Goal: Check status: Check status

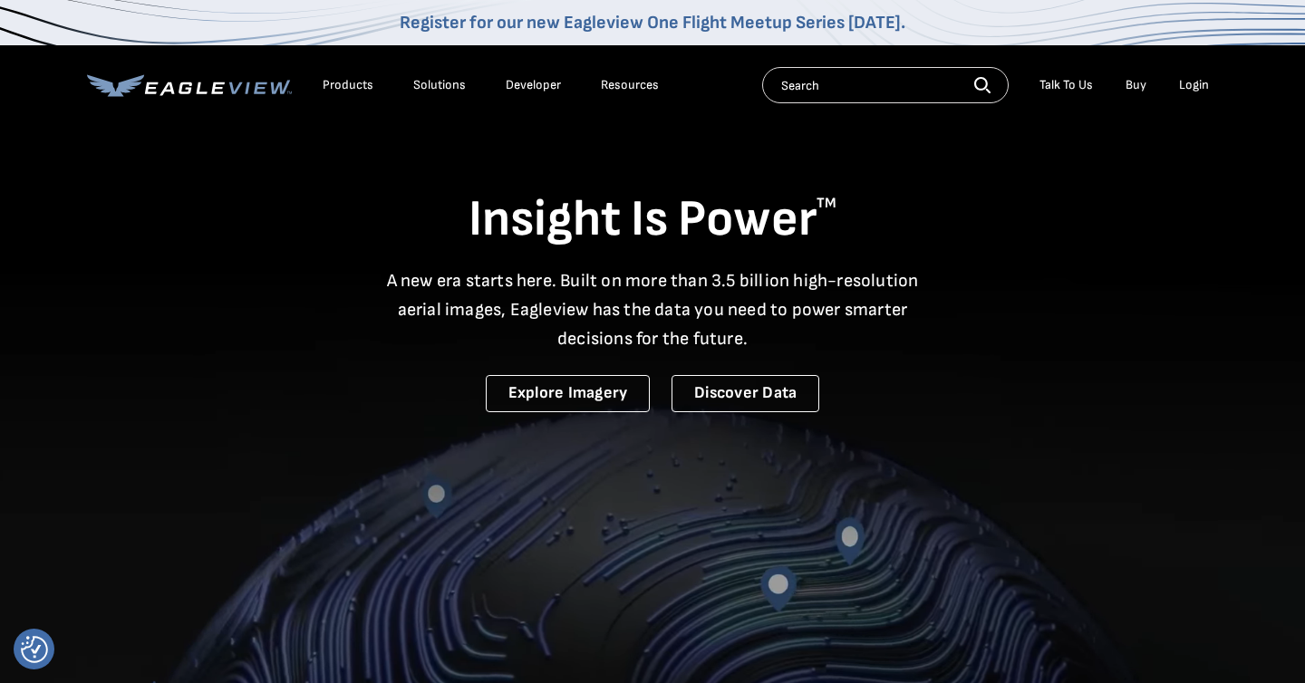
click at [1191, 85] on div "Login" at bounding box center [1194, 85] width 30 height 16
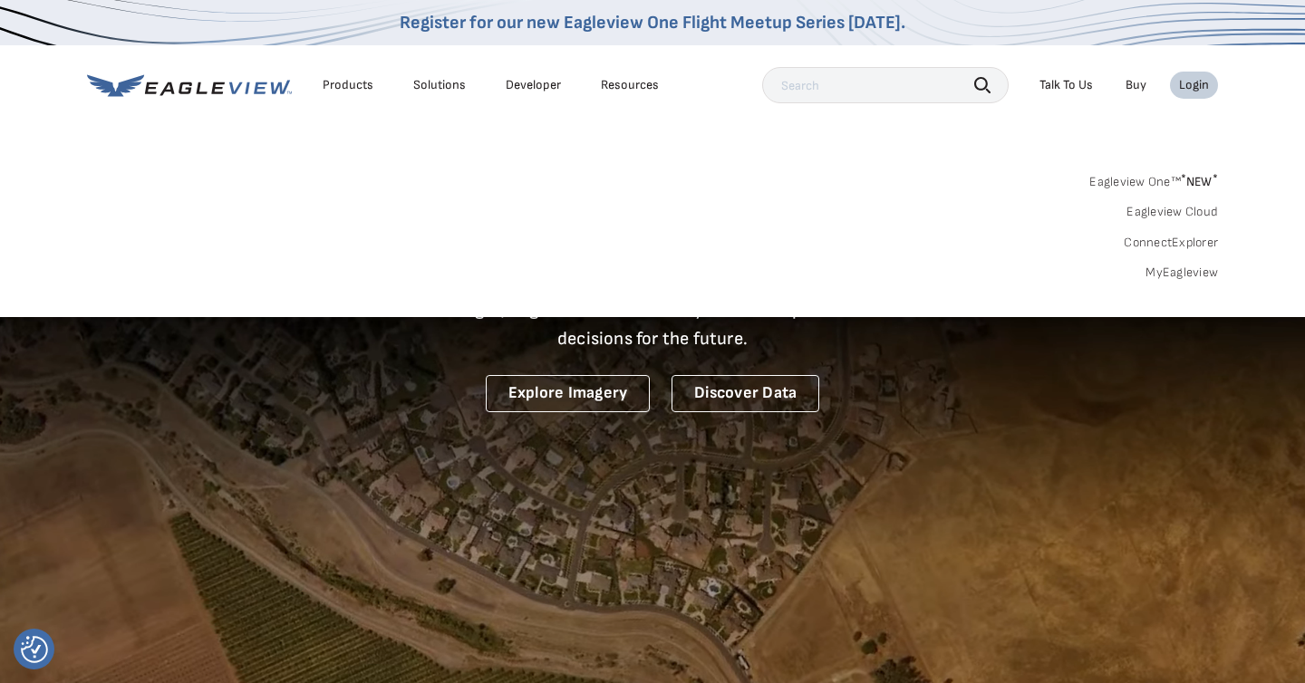
click at [1199, 274] on link "MyEagleview" at bounding box center [1181, 273] width 72 height 16
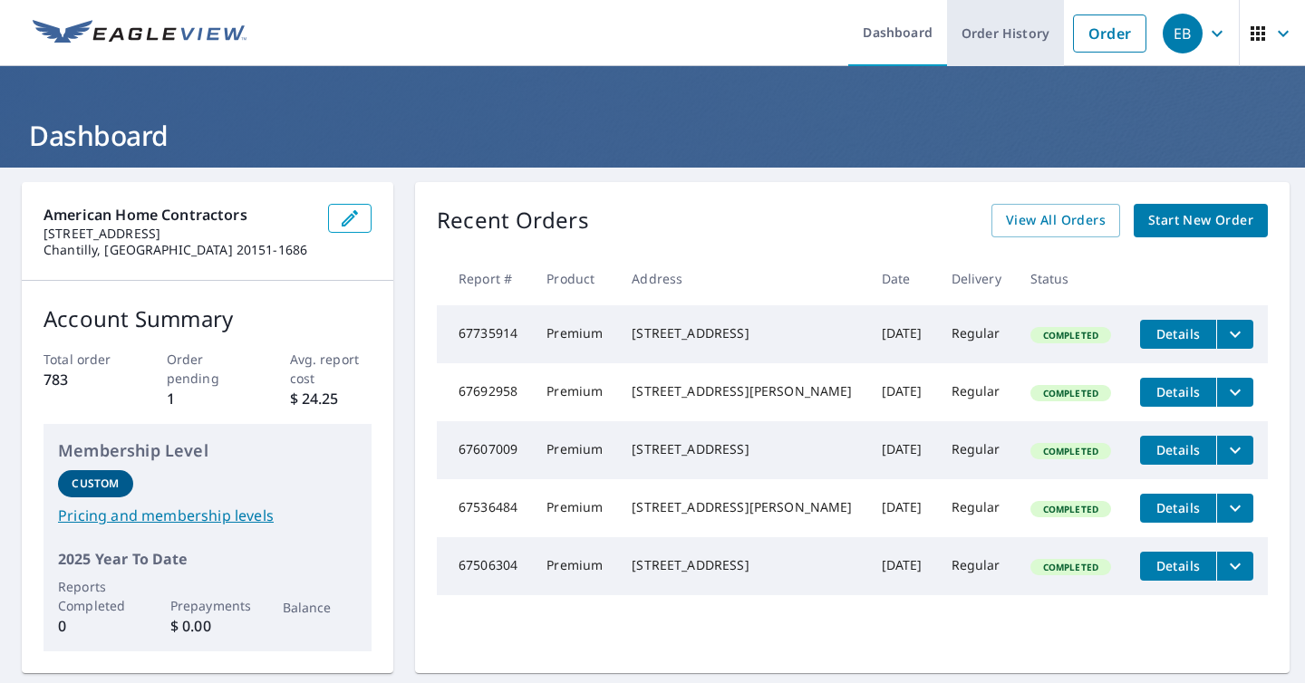
click at [1007, 31] on link "Order History" at bounding box center [1005, 33] width 117 height 66
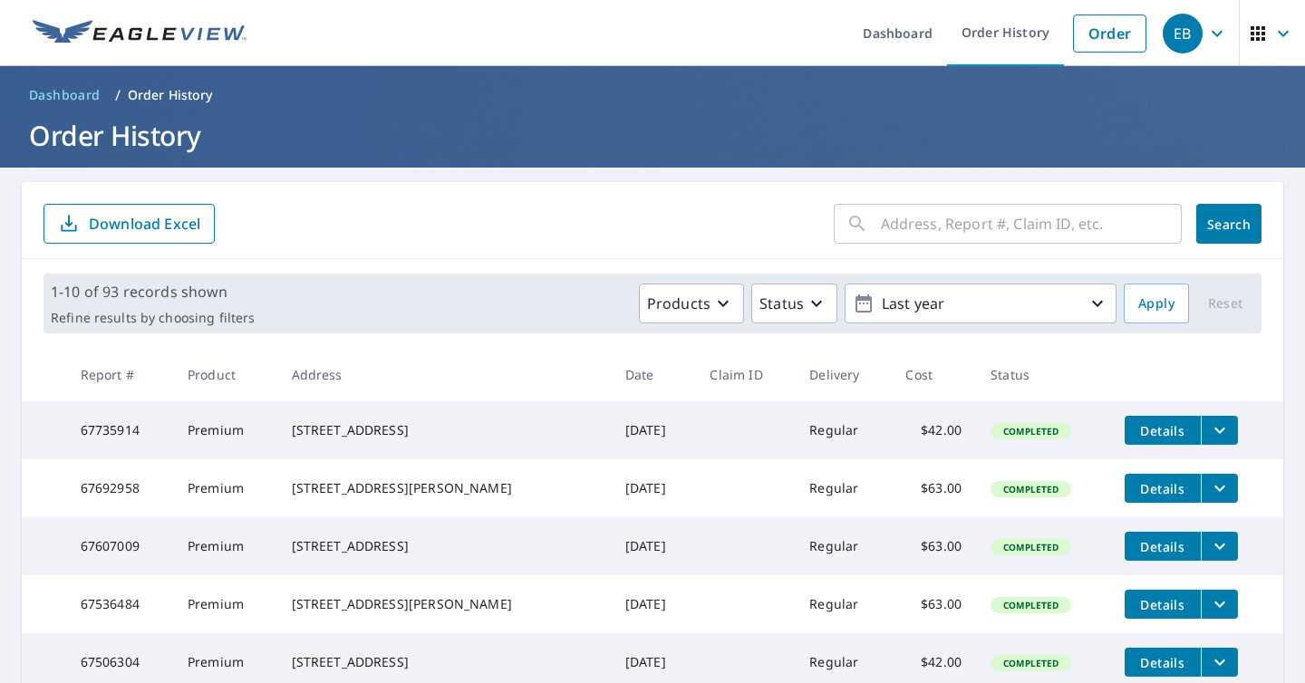
click at [919, 231] on input "text" at bounding box center [1031, 223] width 301 height 51
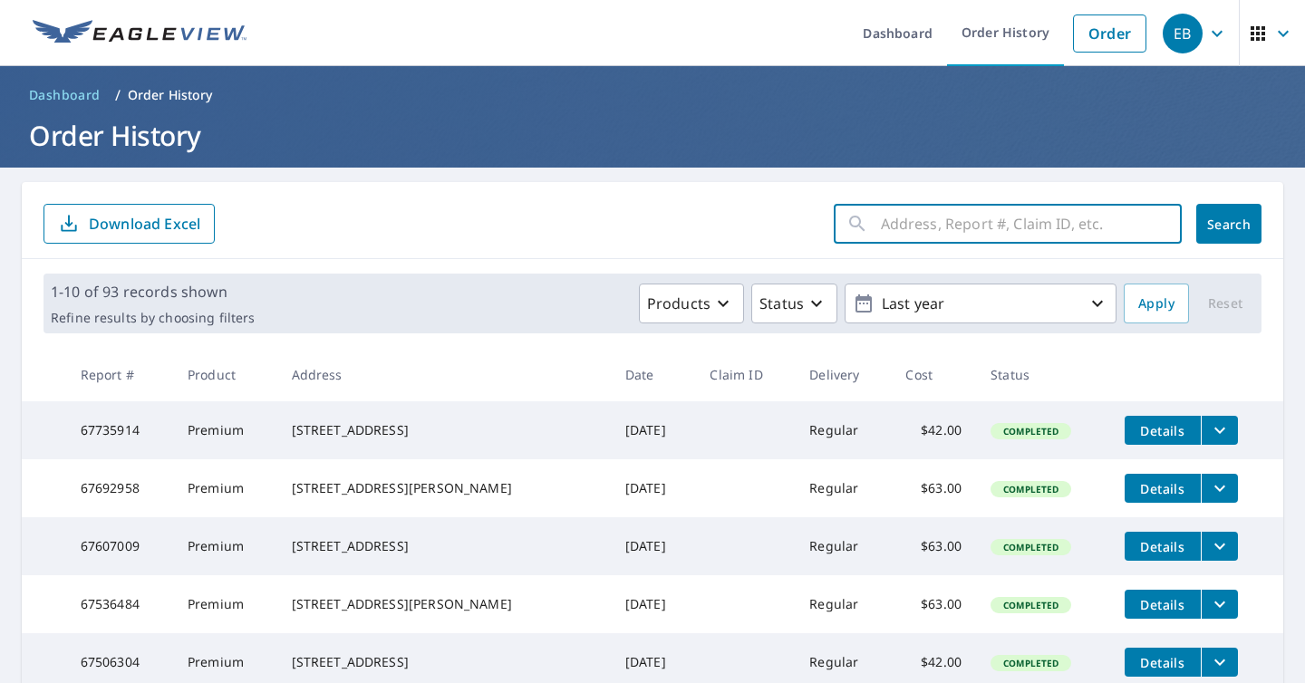
paste input "6214 Militia"
type input "6214 Militia"
click button "Search" at bounding box center [1228, 224] width 65 height 40
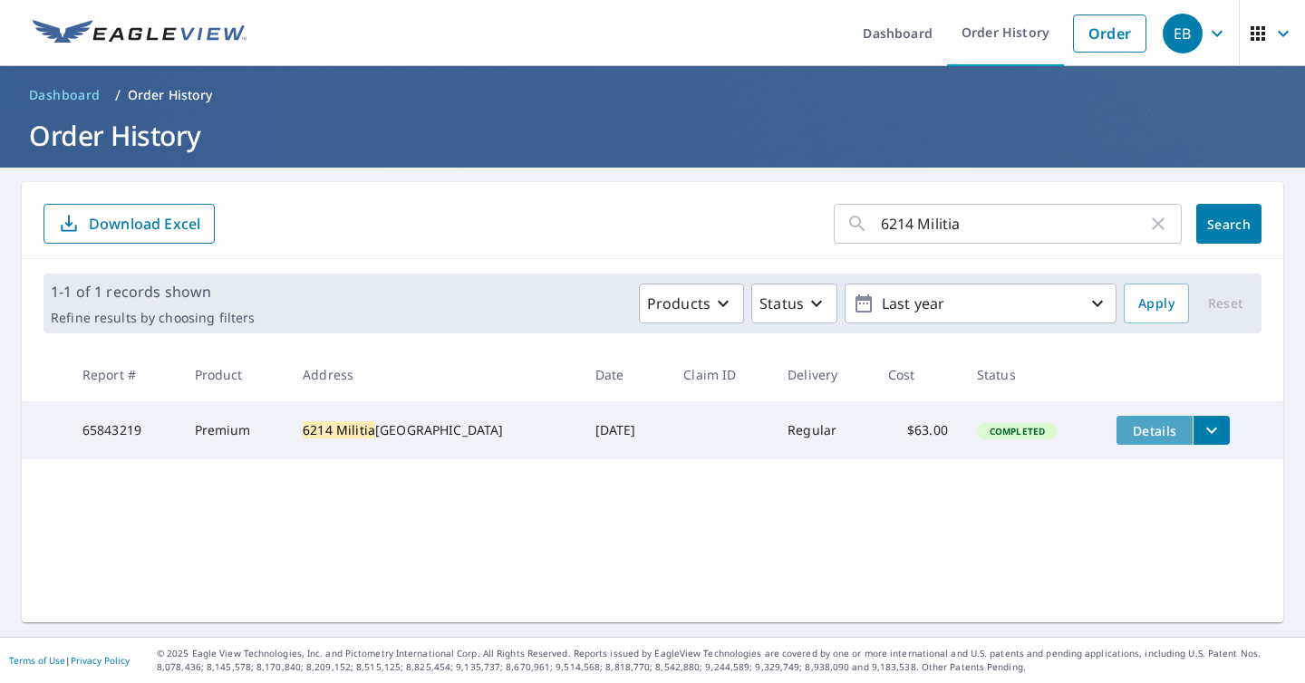
click at [1152, 430] on span "Details" at bounding box center [1154, 430] width 54 height 17
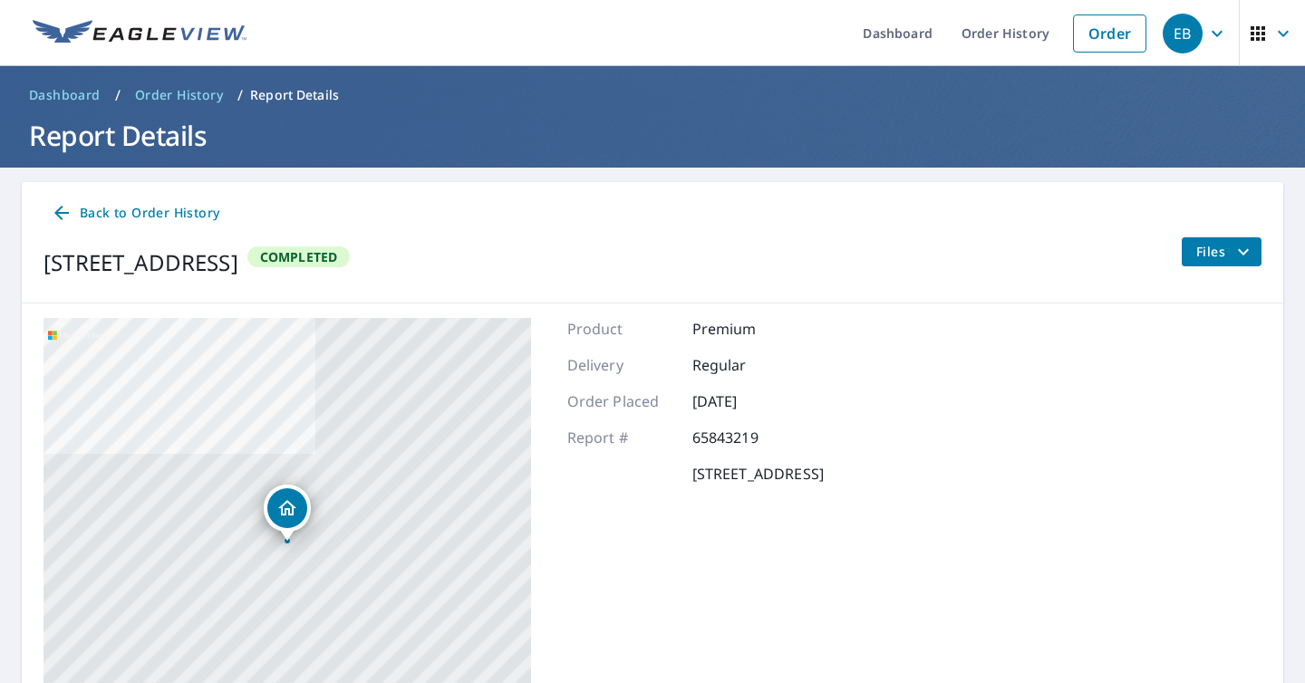
click at [1211, 242] on span "Files" at bounding box center [1225, 252] width 58 height 22
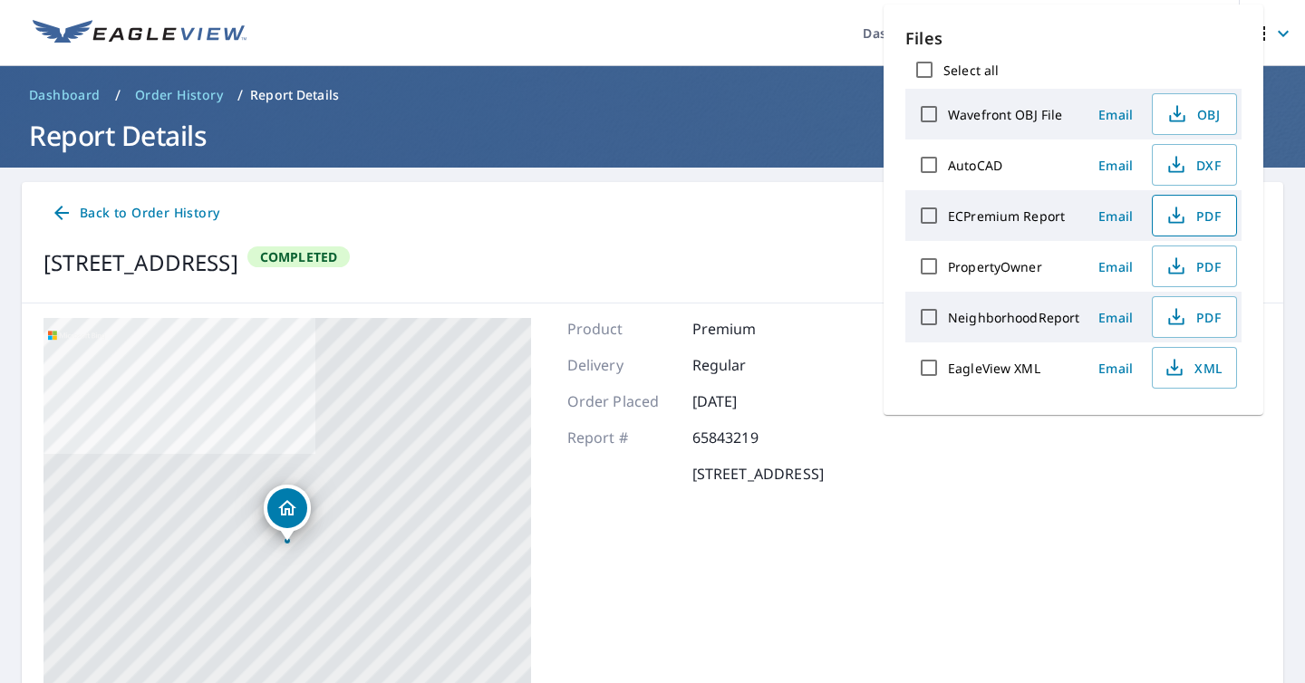
click at [1177, 206] on icon "button" at bounding box center [1176, 216] width 22 height 22
